Goal: Find contact information: Obtain details needed to contact an individual or organization

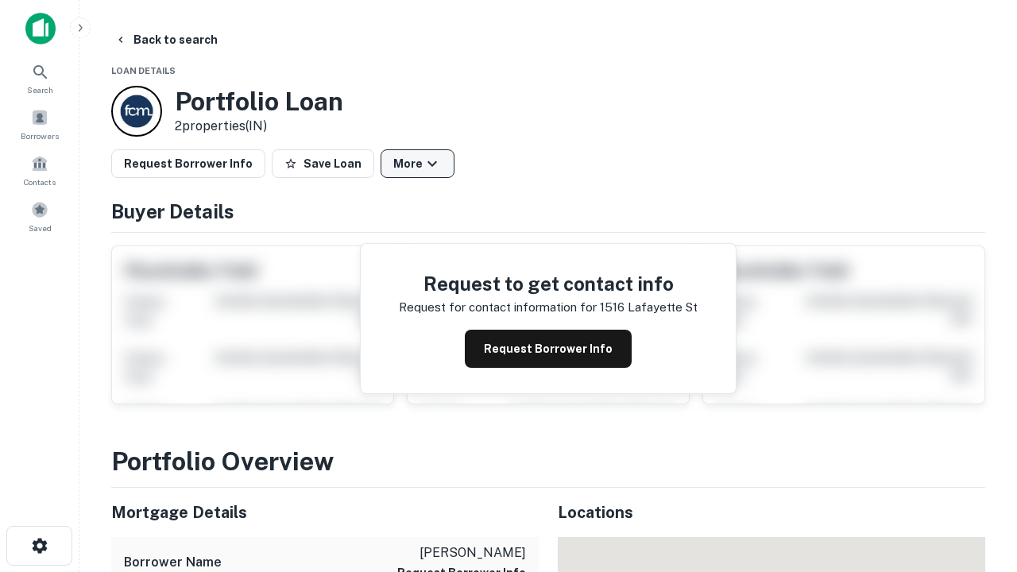
click at [417, 164] on button "More" at bounding box center [418, 163] width 74 height 29
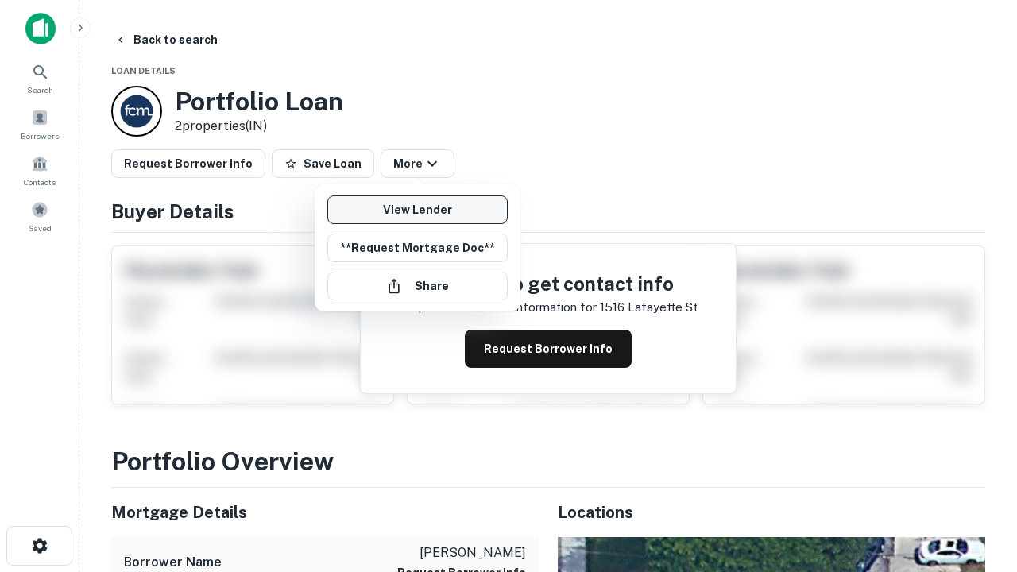
click at [417, 210] on link "View Lender" at bounding box center [417, 209] width 180 height 29
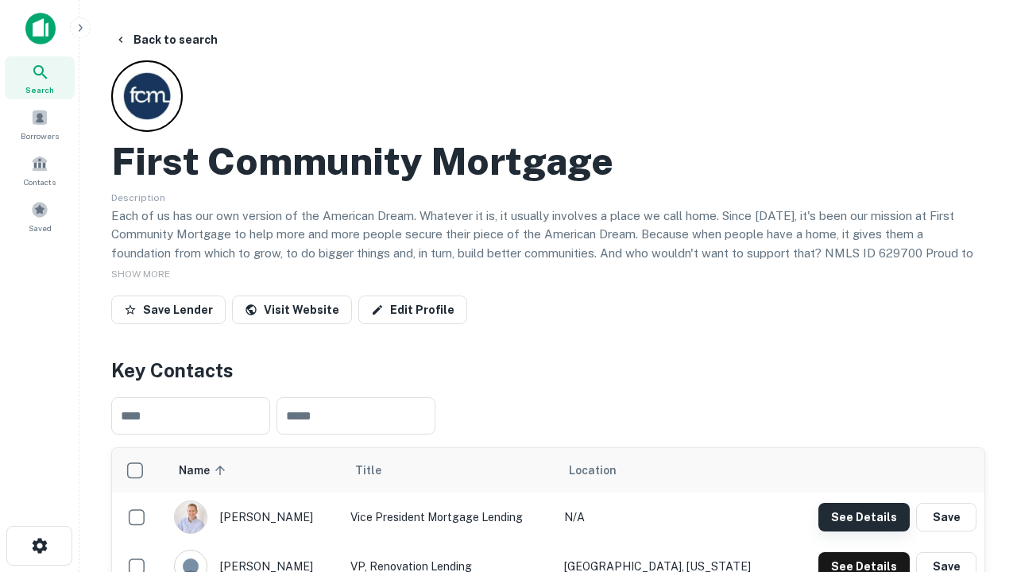
click at [863, 516] on button "See Details" at bounding box center [863, 517] width 91 height 29
